Goal: Connect with others: Establish contact or relationships with other users

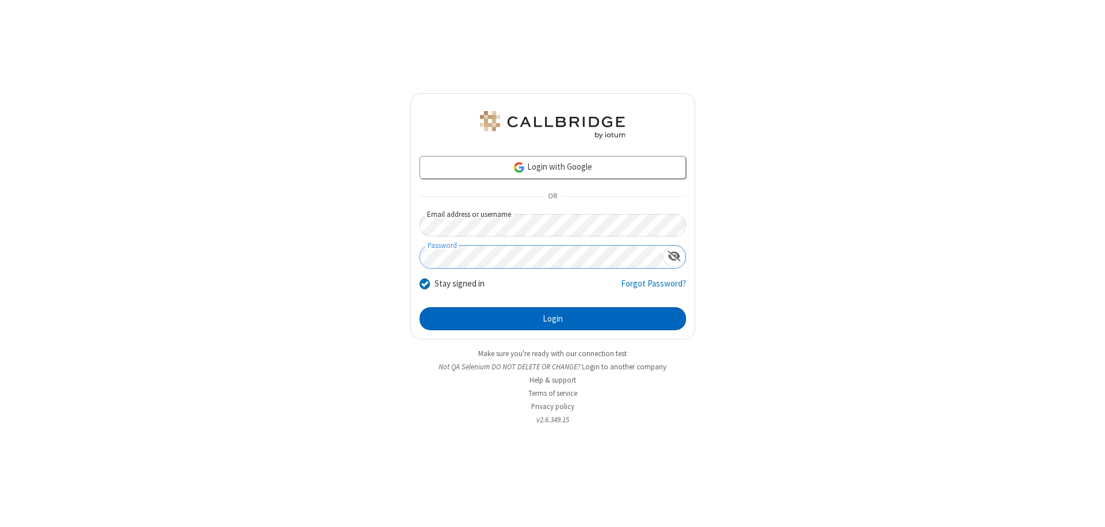
click at [552, 319] on button "Login" at bounding box center [552, 318] width 266 height 23
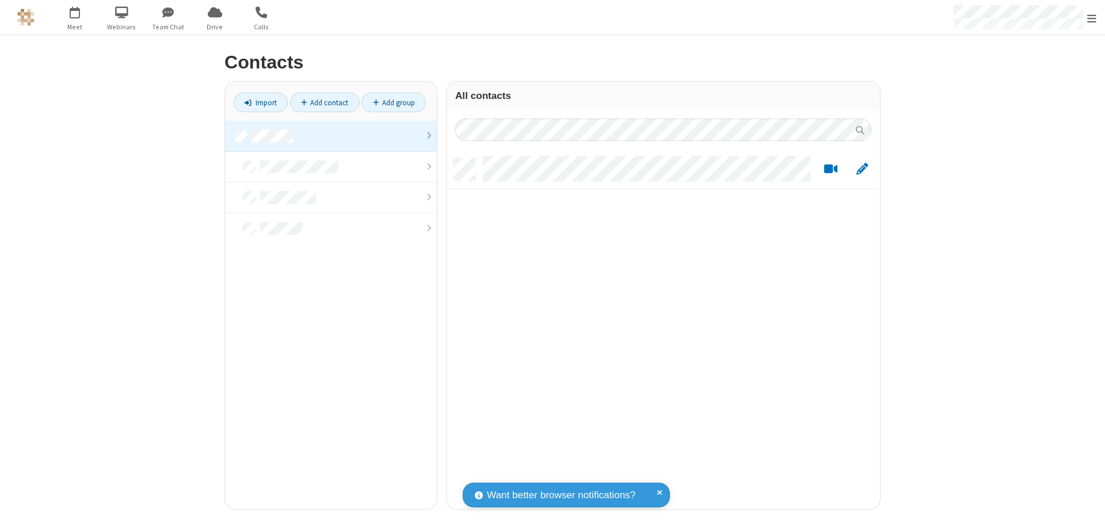
scroll to position [351, 425]
click at [331, 136] on link at bounding box center [331, 136] width 212 height 31
click at [324, 102] on link "Add contact" at bounding box center [325, 103] width 70 height 20
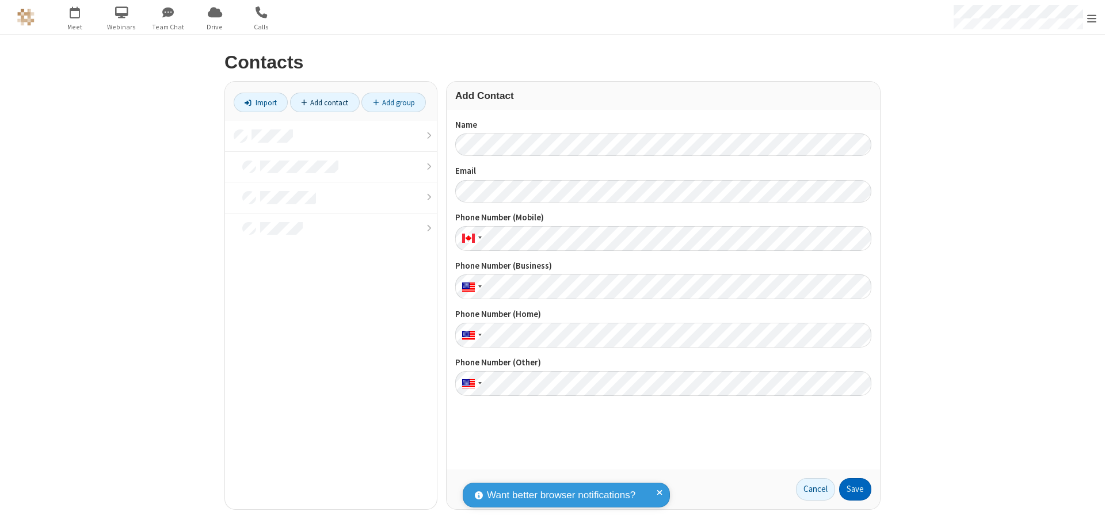
click at [855, 489] on button "Save" at bounding box center [855, 489] width 32 height 23
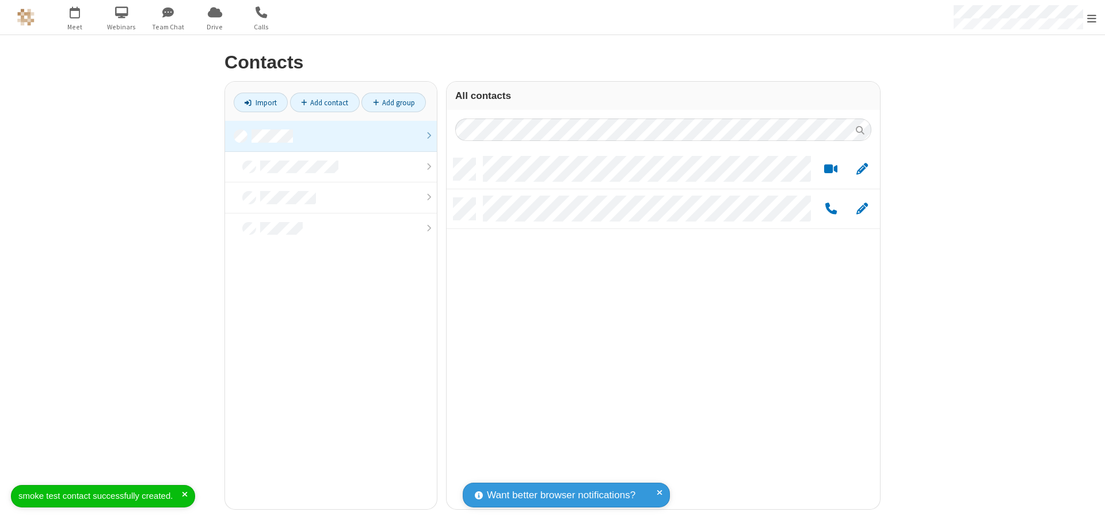
scroll to position [351, 425]
click at [324, 102] on link "Add contact" at bounding box center [325, 103] width 70 height 20
